Goal: Communication & Community: Answer question/provide support

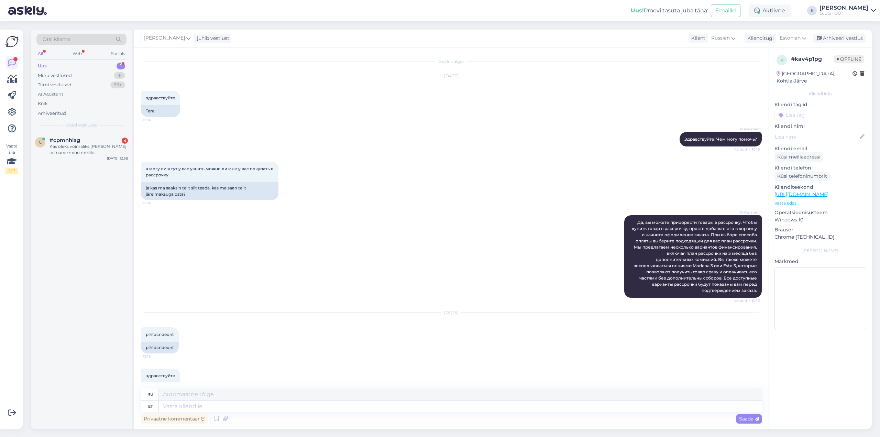
scroll to position [186, 0]
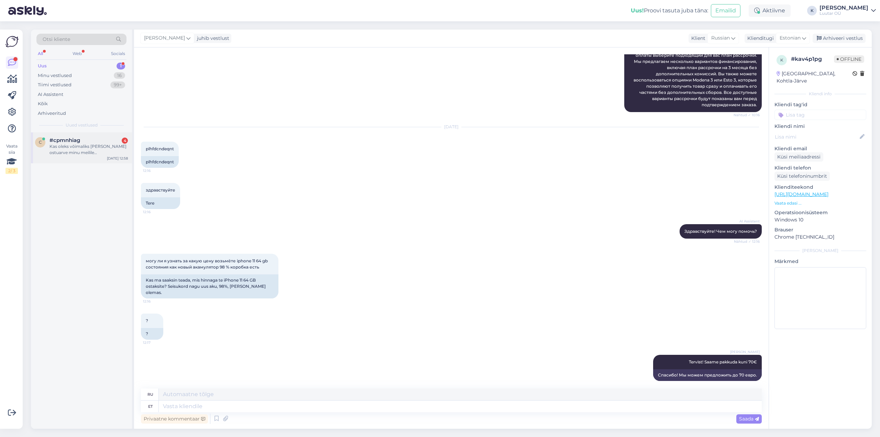
click at [74, 142] on span "#cpmnhiag" at bounding box center [64, 140] width 31 height 6
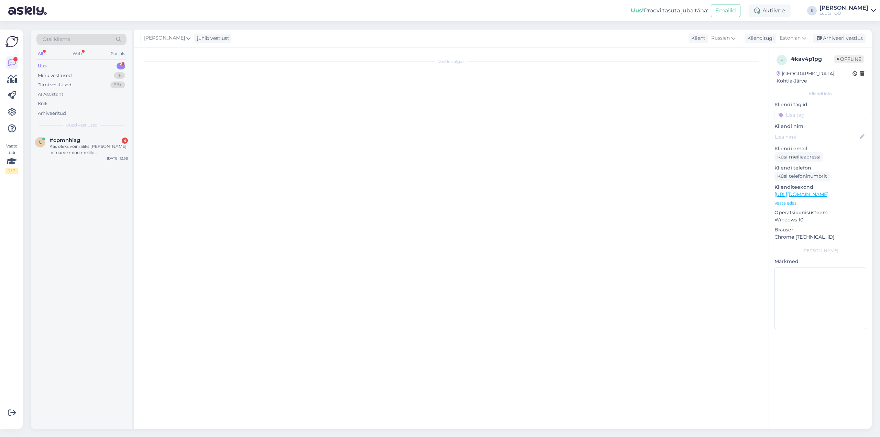
scroll to position [430, 0]
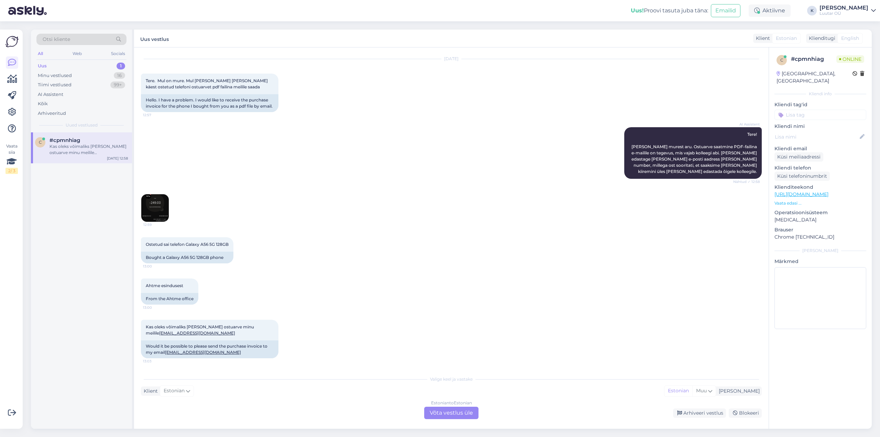
click at [151, 206] on img at bounding box center [154, 207] width 27 height 27
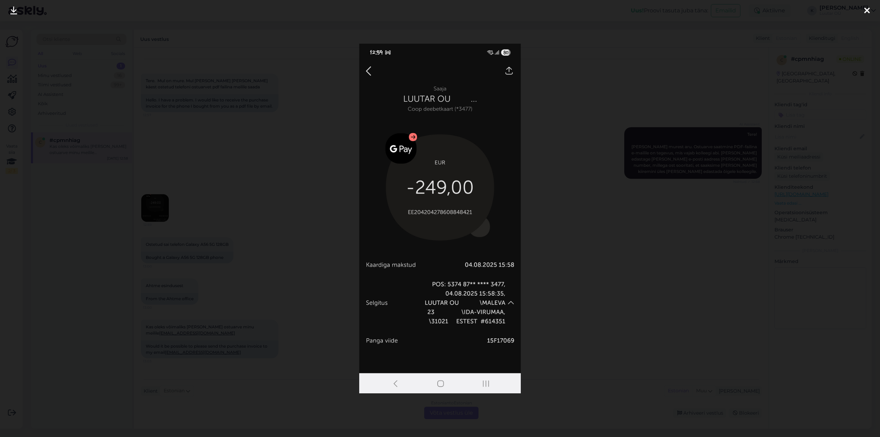
drag, startPoint x: 866, startPoint y: 6, endPoint x: 862, endPoint y: 8, distance: 4.7
click at [866, 7] on icon at bounding box center [866, 11] width 5 height 9
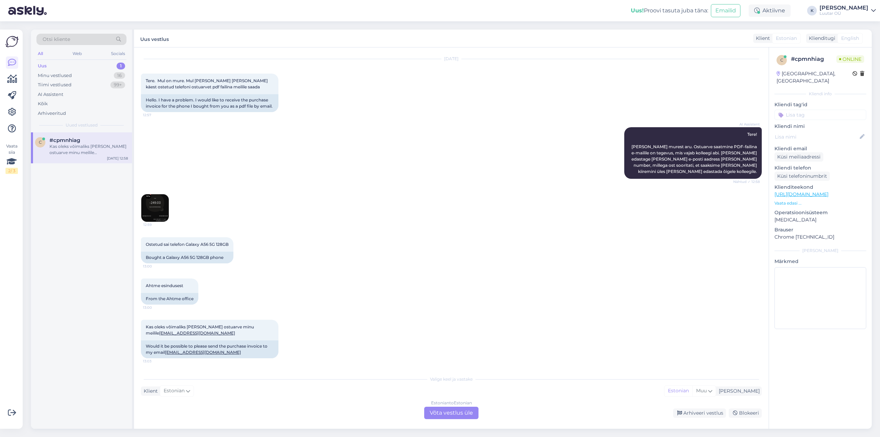
click at [441, 412] on div "Estonian to Estonian Võta vestlus üle" at bounding box center [451, 413] width 54 height 12
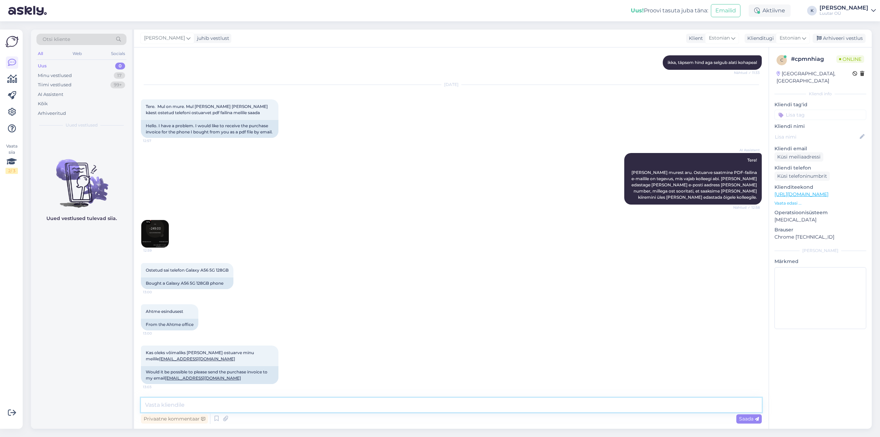
click at [352, 409] on textarea at bounding box center [451, 405] width 621 height 14
type textarea "Tere! Proovime homme sellega tegeleda ;)"
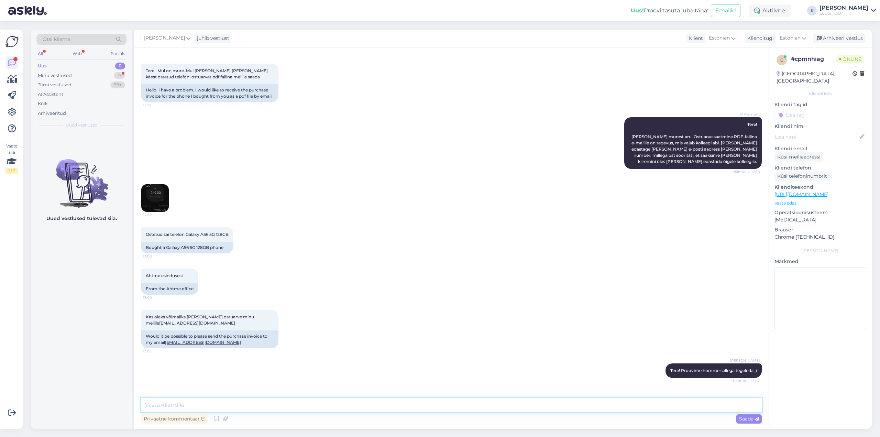
scroll to position [463, 0]
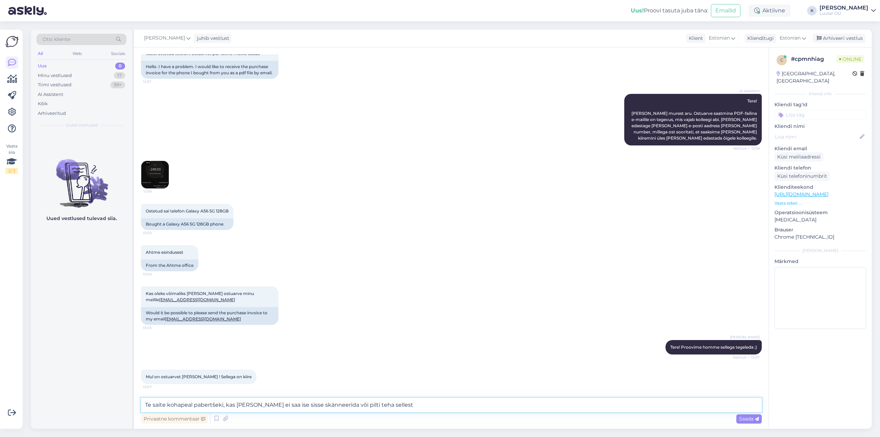
type textarea "Te saite kohapeal pabertšeki, kas [PERSON_NAME] ei saa ise sisse skänneerida võ…"
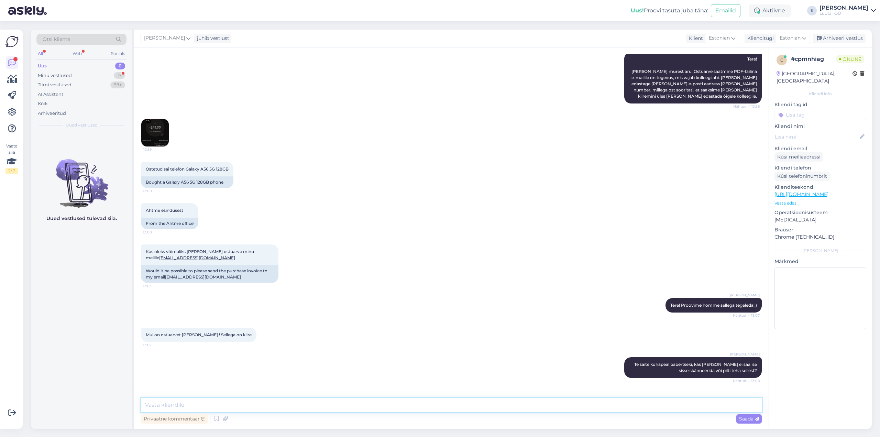
scroll to position [528, 0]
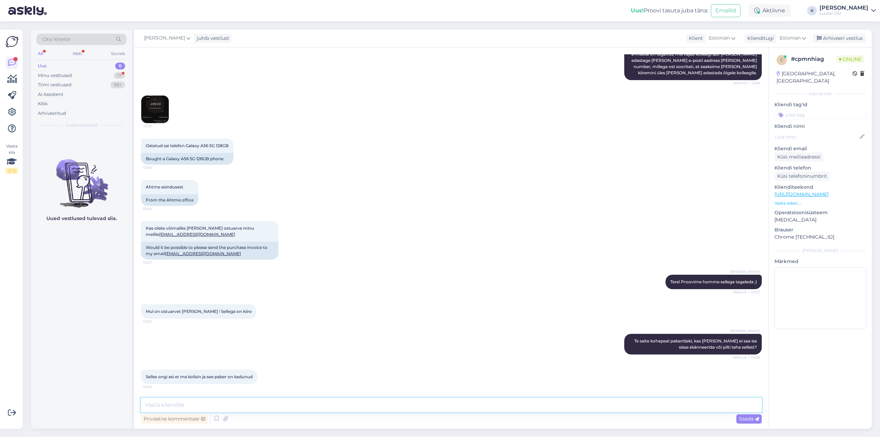
click at [283, 406] on textarea at bounding box center [451, 405] width 621 height 14
type textarea "hästi, vaatan mis teha õnnestub"
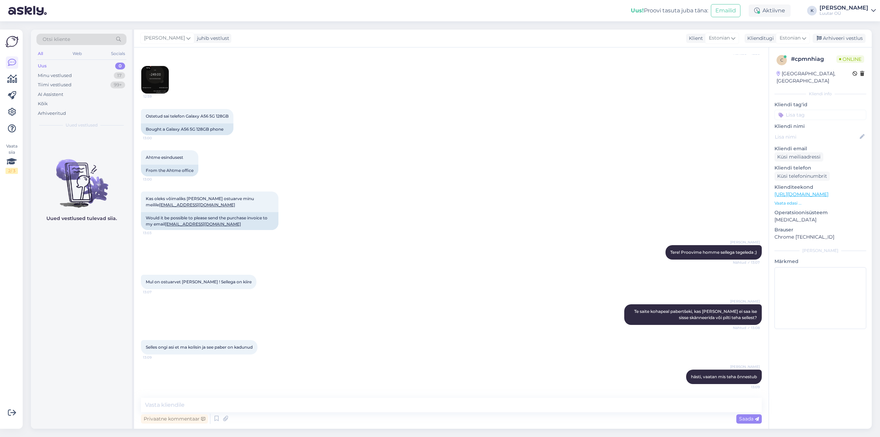
click at [154, 80] on img at bounding box center [154, 79] width 27 height 27
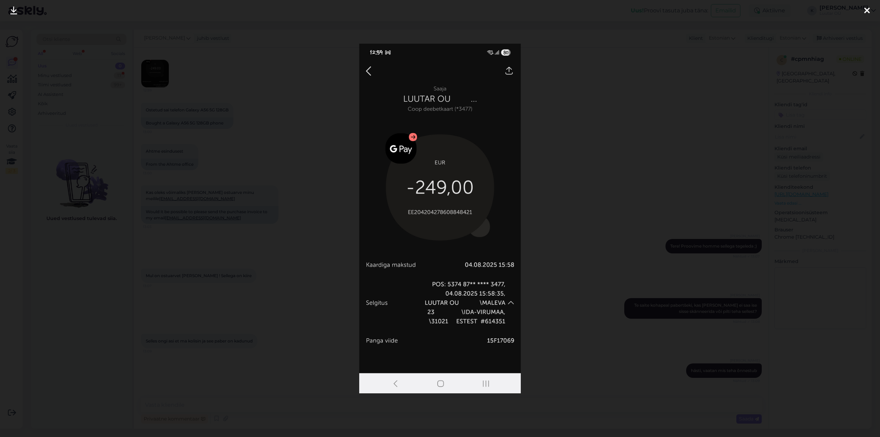
scroll to position [587, 0]
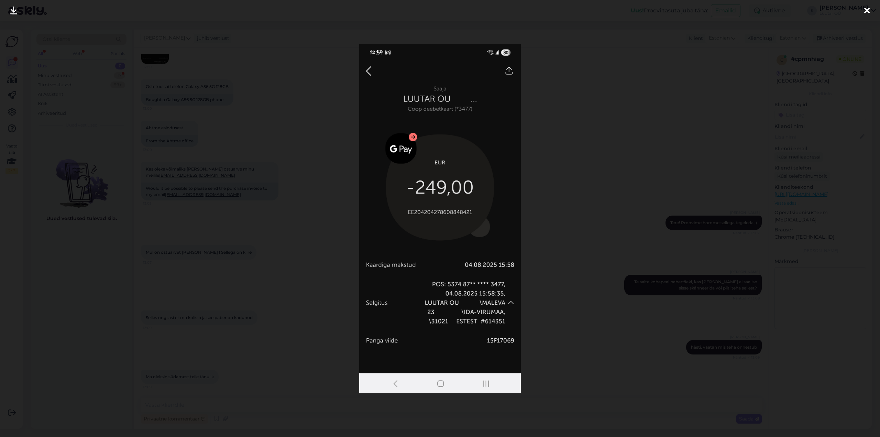
click at [867, 5] on div at bounding box center [867, 11] width 14 height 22
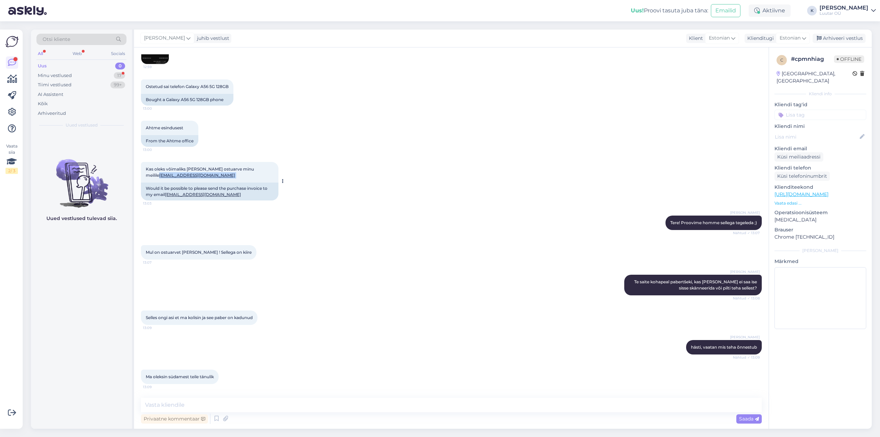
drag, startPoint x: 198, startPoint y: 175, endPoint x: 146, endPoint y: 177, distance: 52.3
click at [146, 177] on div "Kas oleks võimaliks [PERSON_NAME] ostuarve minu meilile [EMAIL_ADDRESS][DOMAIN_…" at bounding box center [209, 172] width 137 height 21
copy span "[EMAIL_ADDRESS][DOMAIN_NAME]"
click at [220, 409] on textarea at bounding box center [451, 405] width 621 height 14
type textarea "saatsin Teile [PERSON_NAME]"
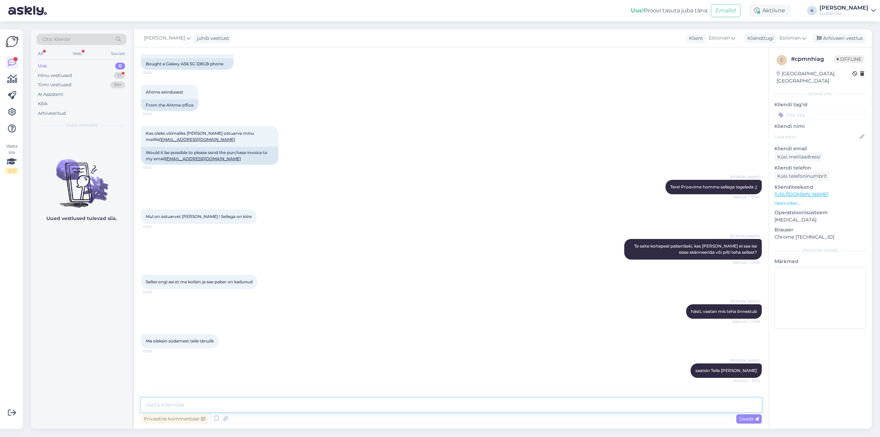
scroll to position [646, 0]
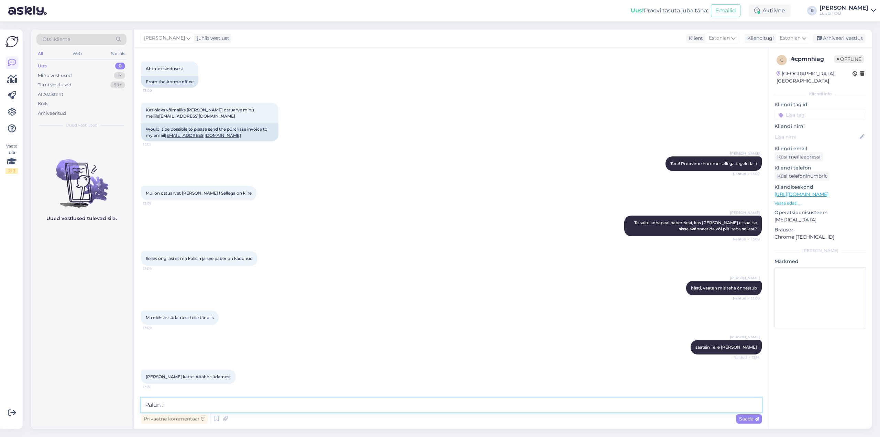
type textarea "Palun :)"
